Goal: Transaction & Acquisition: Purchase product/service

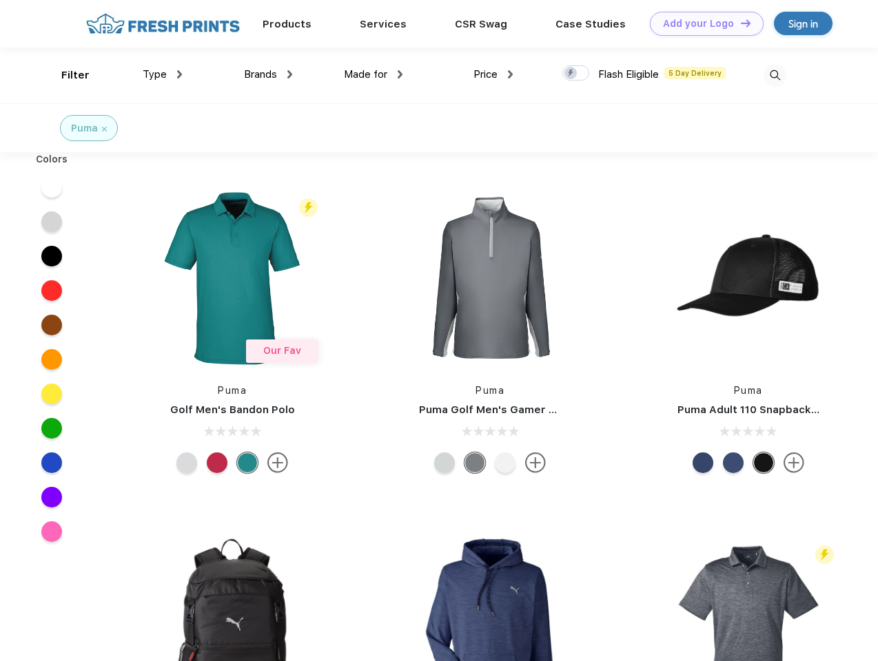
click at [701, 23] on link "Add your Logo Design Tool" at bounding box center [707, 24] width 114 height 24
click at [0, 0] on div "Design Tool" at bounding box center [0, 0] width 0 height 0
click at [739, 23] on link "Add your Logo Design Tool" at bounding box center [707, 24] width 114 height 24
click at [66, 75] on div "Filter" at bounding box center [75, 76] width 28 height 16
click at [163, 74] on span "Type" at bounding box center [155, 74] width 24 height 12
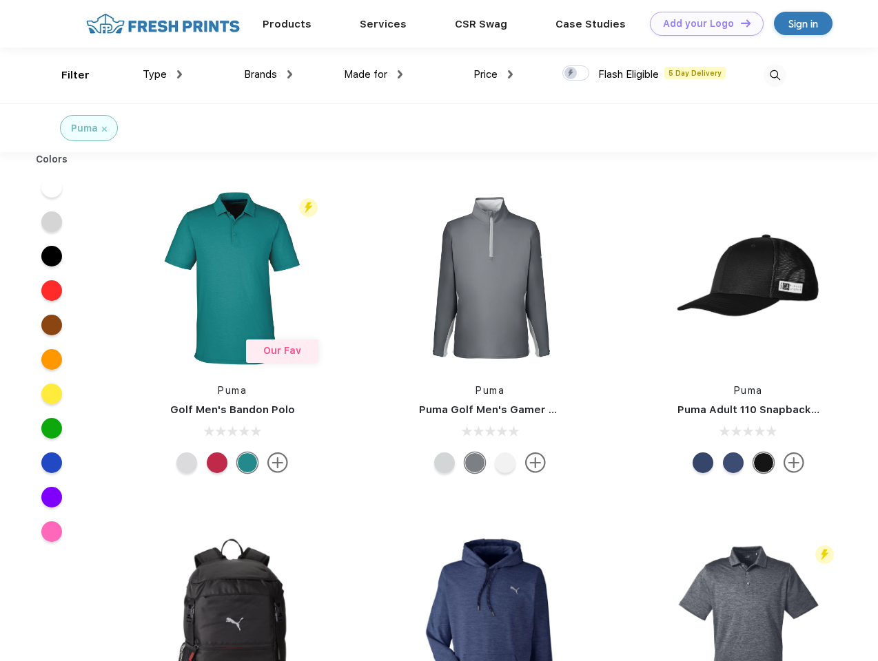
click at [268, 74] on span "Brands" at bounding box center [260, 74] width 33 height 12
click at [373, 74] on span "Made for" at bounding box center [365, 74] width 43 height 12
click at [493, 74] on span "Price" at bounding box center [485, 74] width 24 height 12
click at [576, 74] on div at bounding box center [575, 72] width 27 height 15
click at [571, 74] on input "checkbox" at bounding box center [566, 69] width 9 height 9
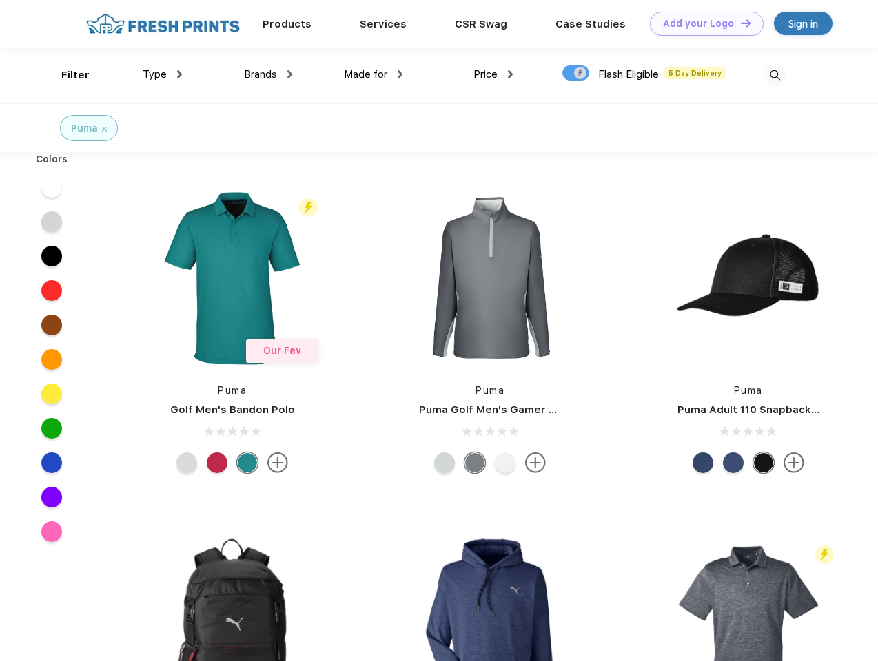
click at [774, 75] on img at bounding box center [774, 75] width 23 height 23
